Goal: Task Accomplishment & Management: Manage account settings

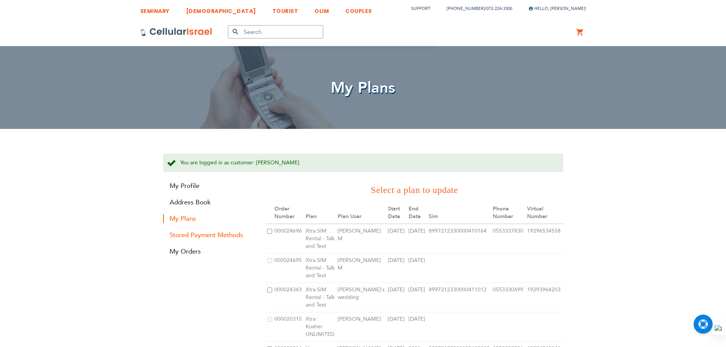
click at [198, 234] on link "Stored Payment Methods" at bounding box center [208, 234] width 91 height 9
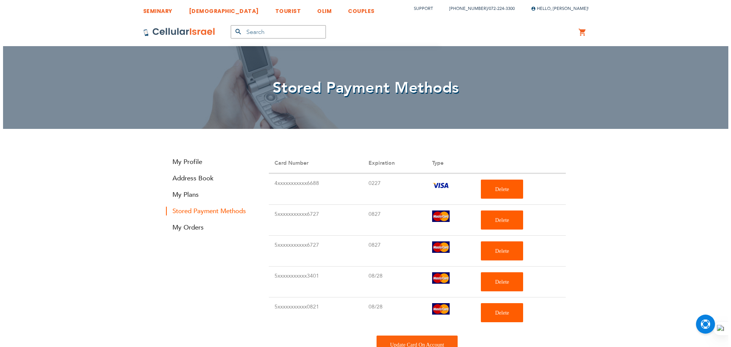
scroll to position [19, 0]
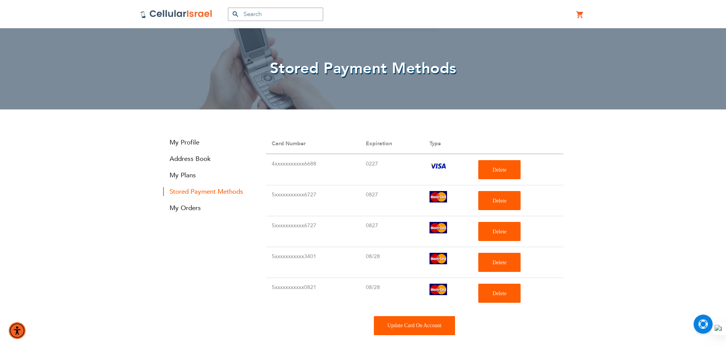
click at [390, 317] on div "Update Card On Account" at bounding box center [415, 325] width 82 height 19
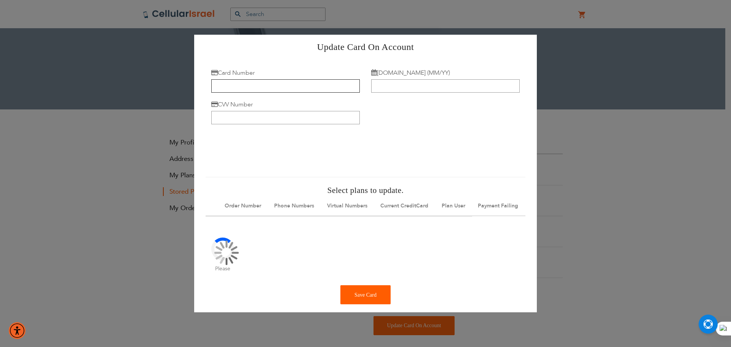
click at [293, 87] on input "Card Number" at bounding box center [285, 85] width 149 height 13
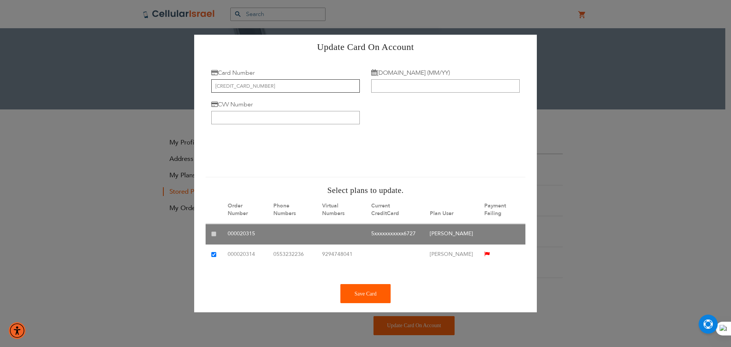
type input "5466 1605 4081 7796"
click at [464, 88] on input "Exp.Date (MM/YY)" at bounding box center [445, 85] width 149 height 13
type input "08/28"
click at [328, 113] on input "CVV Number" at bounding box center [285, 117] width 149 height 13
type input "799"
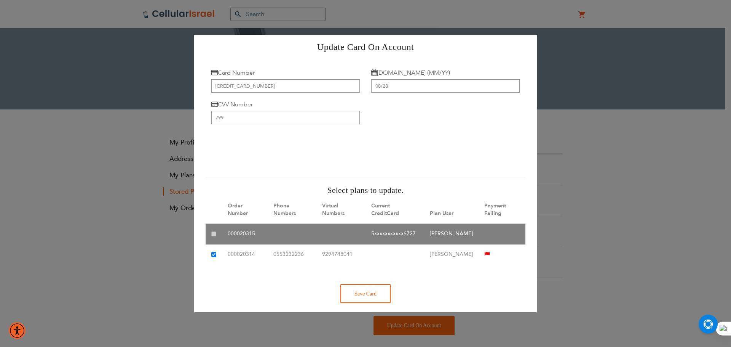
click at [364, 303] on div "Save Card" at bounding box center [366, 293] width 50 height 19
